Goal: Task Accomplishment & Management: Manage account settings

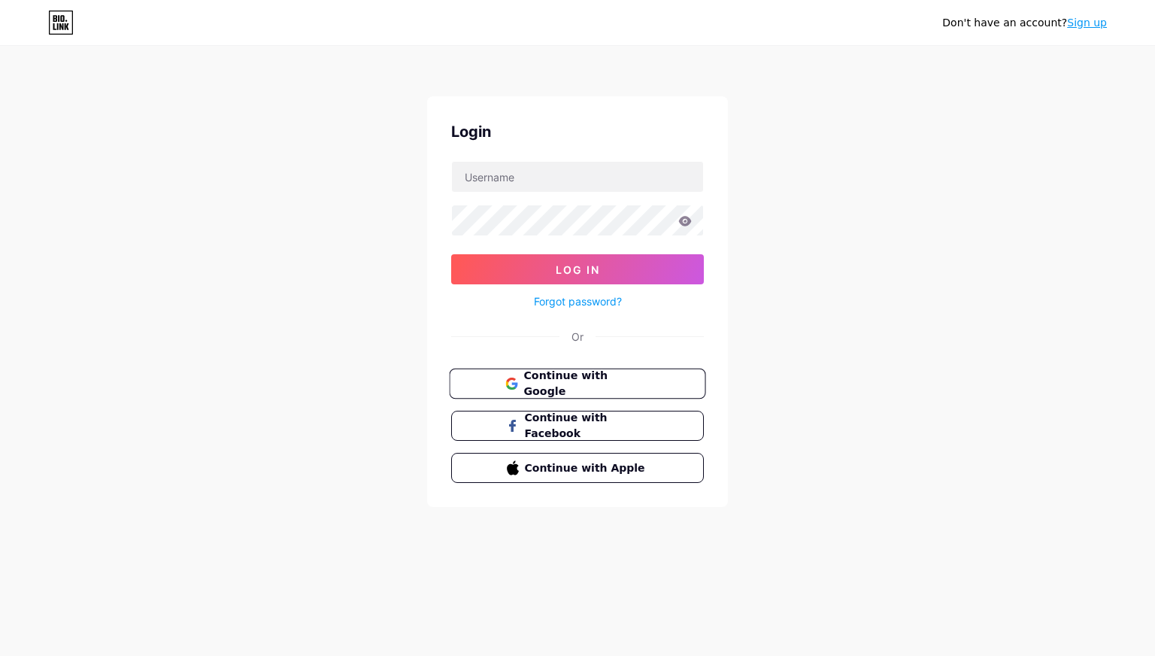
click at [523, 383] on span "Continue with Google" at bounding box center [586, 384] width 126 height 32
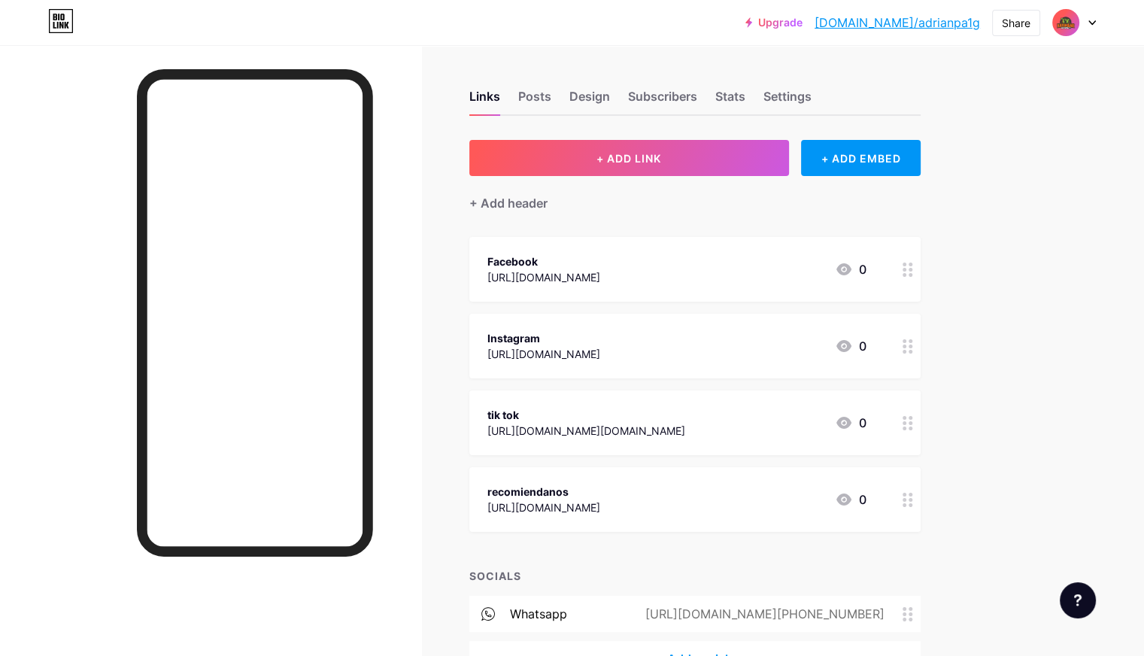
click at [902, 613] on div "[URL][DOMAIN_NAME][PHONE_NUMBER]" at bounding box center [761, 614] width 281 height 18
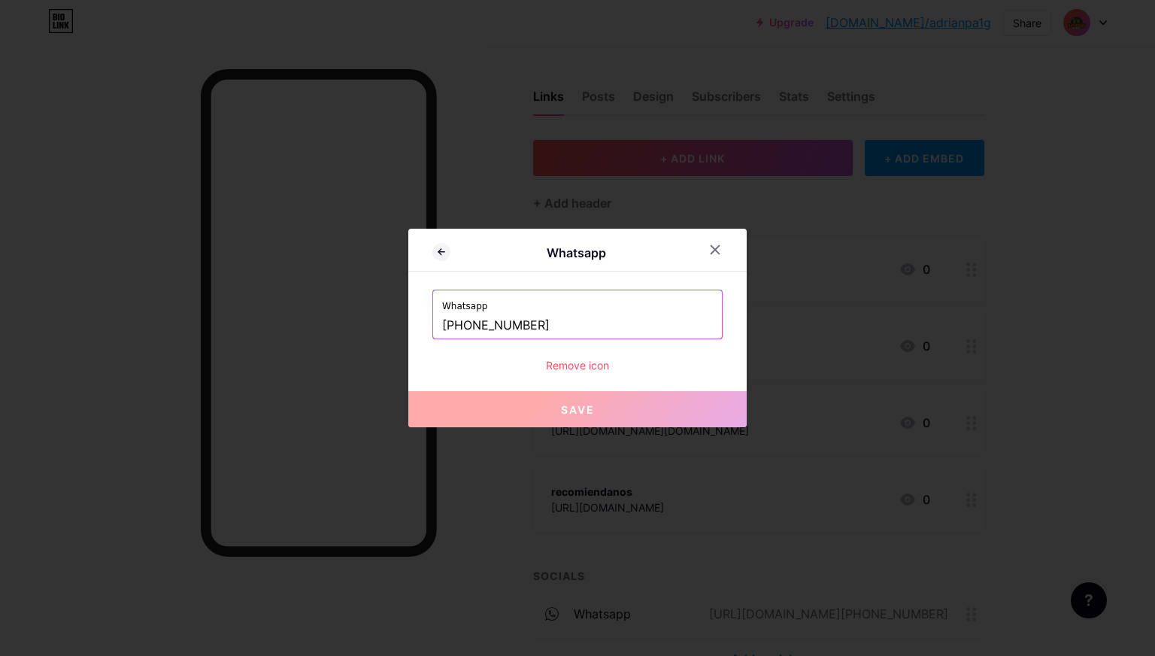
click at [569, 324] on input "[PHONE_NUMBER]" at bounding box center [577, 326] width 271 height 26
click at [465, 326] on input "[PHONE_NUMBER]" at bounding box center [577, 326] width 271 height 26
drag, startPoint x: 465, startPoint y: 323, endPoint x: 550, endPoint y: 323, distance: 85.0
click at [550, 323] on input "[PHONE_NUMBER]" at bounding box center [577, 326] width 271 height 26
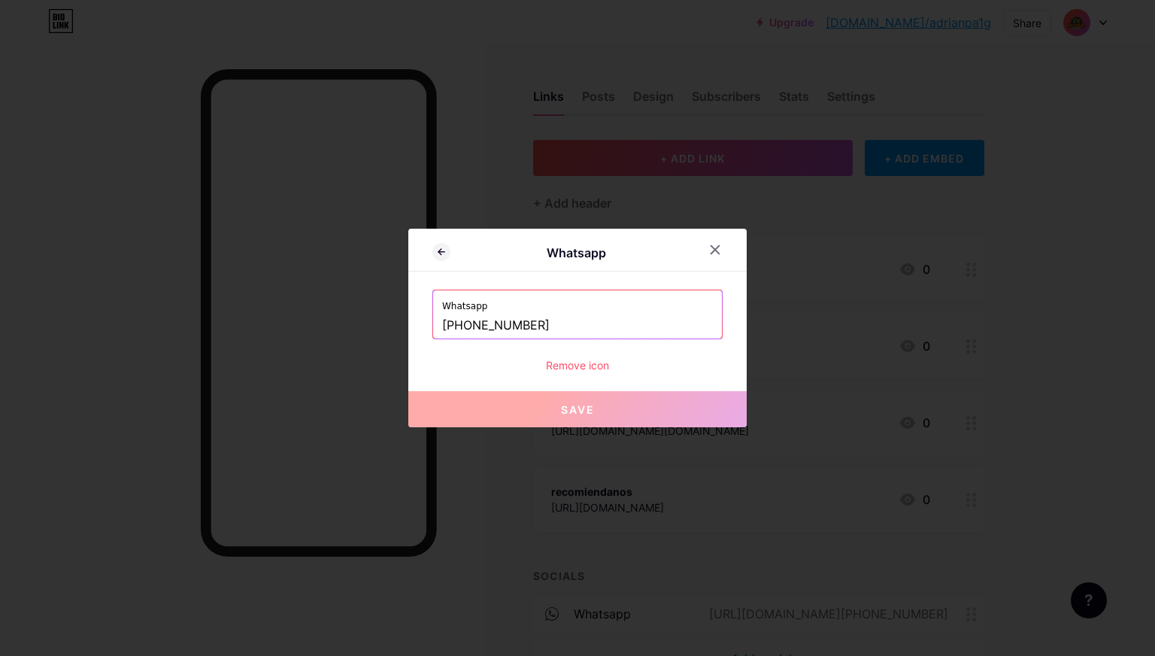
paste input "3953 9756"
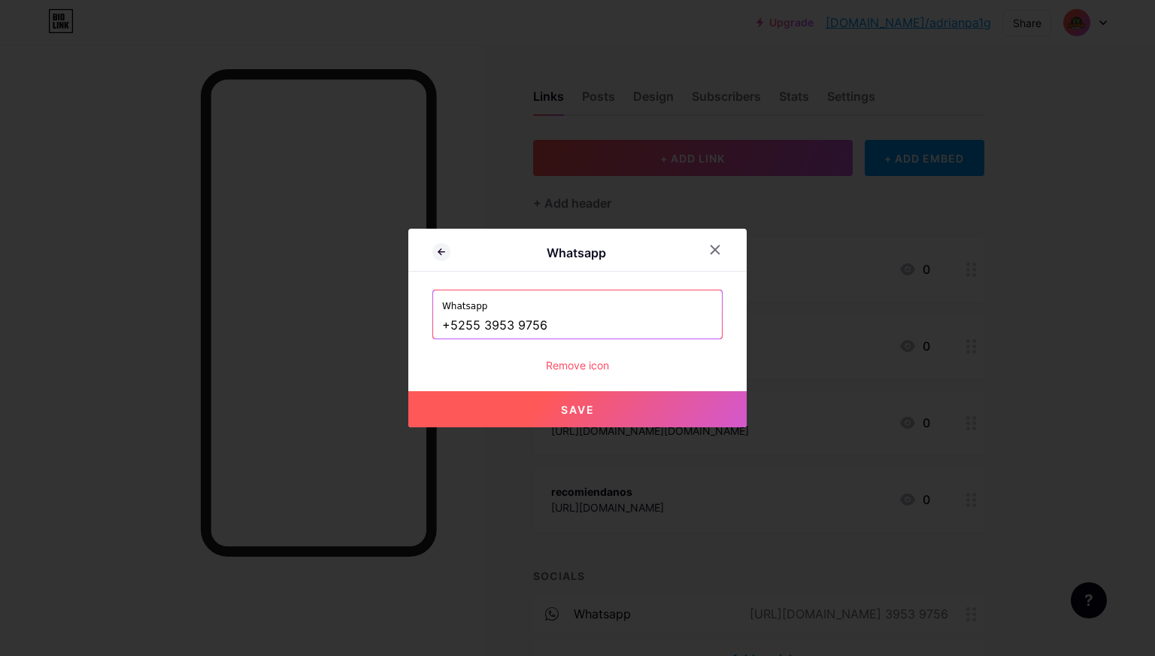
click at [514, 324] on input "+5255 3953 9756" at bounding box center [577, 326] width 271 height 26
click at [484, 323] on input "[PHONE_NUMBER]" at bounding box center [577, 326] width 271 height 26
click at [587, 413] on span "Save" at bounding box center [578, 409] width 34 height 13
type input "[URL][DOMAIN_NAME][PHONE_NUMBER]"
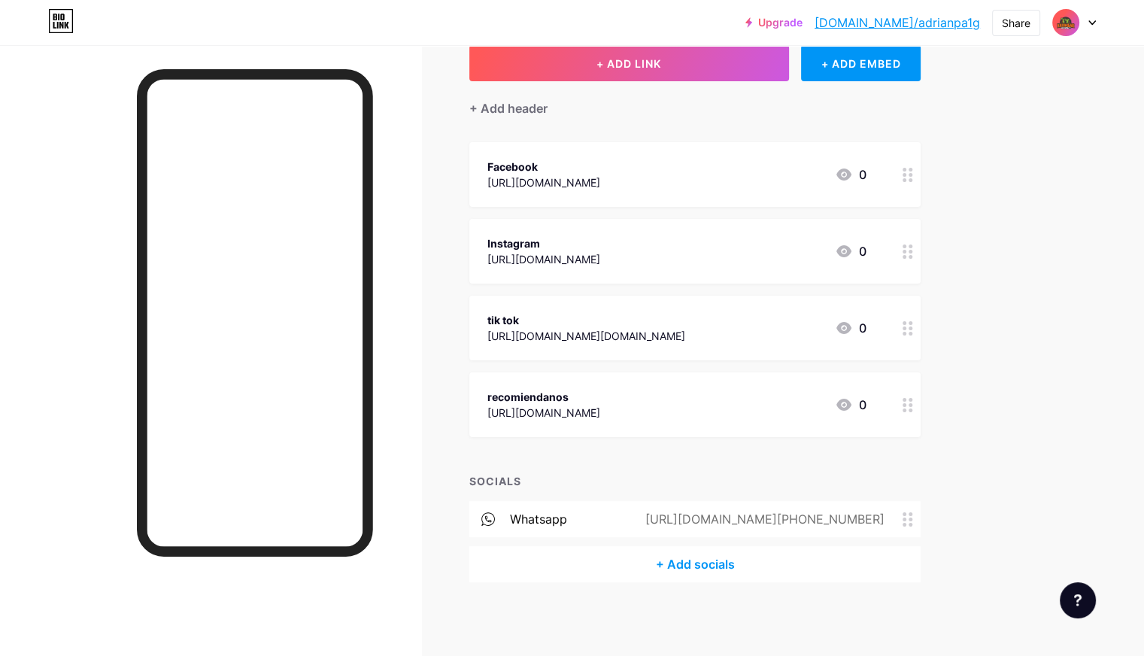
scroll to position [20, 0]
